Goal: Navigation & Orientation: Understand site structure

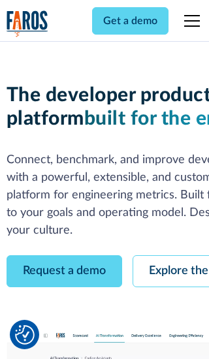
scroll to position [74, 0]
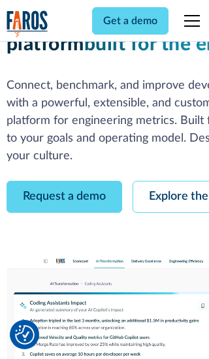
click at [64, 181] on link "Request a demo" at bounding box center [65, 197] width 116 height 32
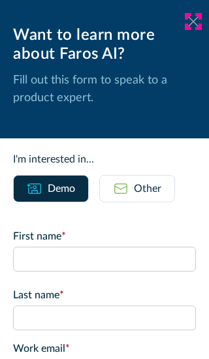
click at [193, 22] on icon at bounding box center [193, 21] width 10 height 10
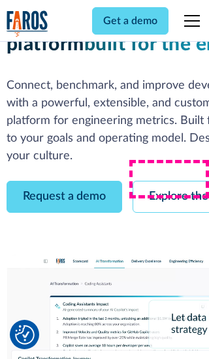
click at [170, 181] on link "Explore the platform" at bounding box center [202, 197] width 139 height 32
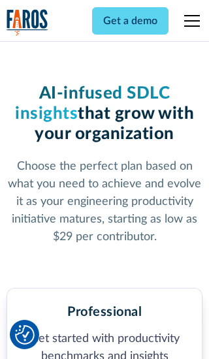
scroll to position [2023, 0]
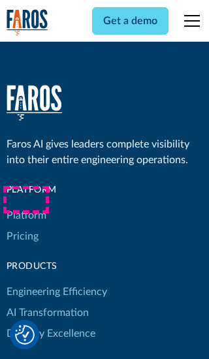
click at [25, 205] on link "Platform" at bounding box center [27, 215] width 40 height 21
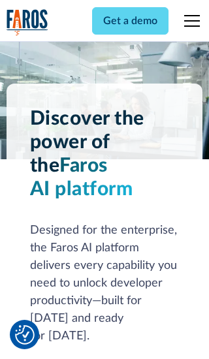
scroll to position [10226, 0]
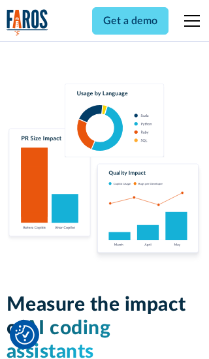
scroll to position [8071, 0]
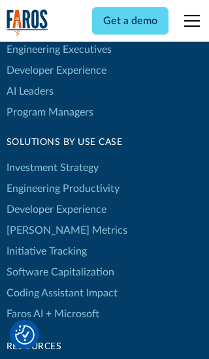
click at [39, 220] on link "[PERSON_NAME] Metrics" at bounding box center [67, 230] width 121 height 21
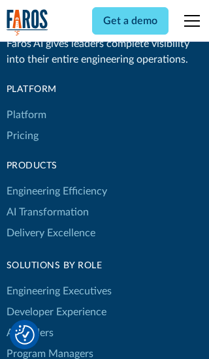
scroll to position [5717, 0]
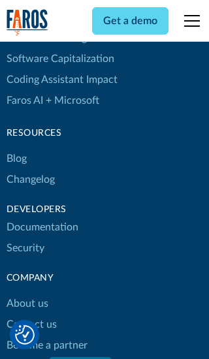
click at [30, 180] on link "Changelog" at bounding box center [31, 179] width 48 height 21
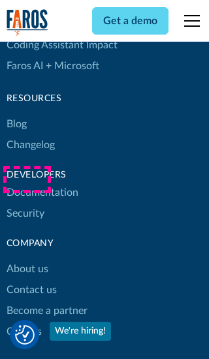
scroll to position [15770, 0]
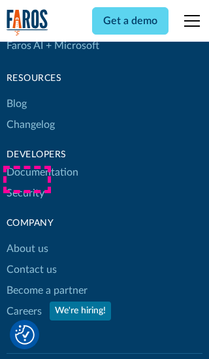
click at [27, 238] on link "About us" at bounding box center [28, 248] width 42 height 21
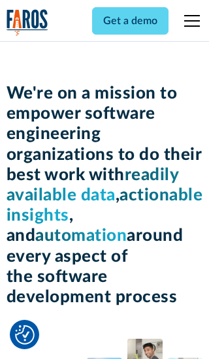
scroll to position [4502, 0]
